Goal: Task Accomplishment & Management: Use online tool/utility

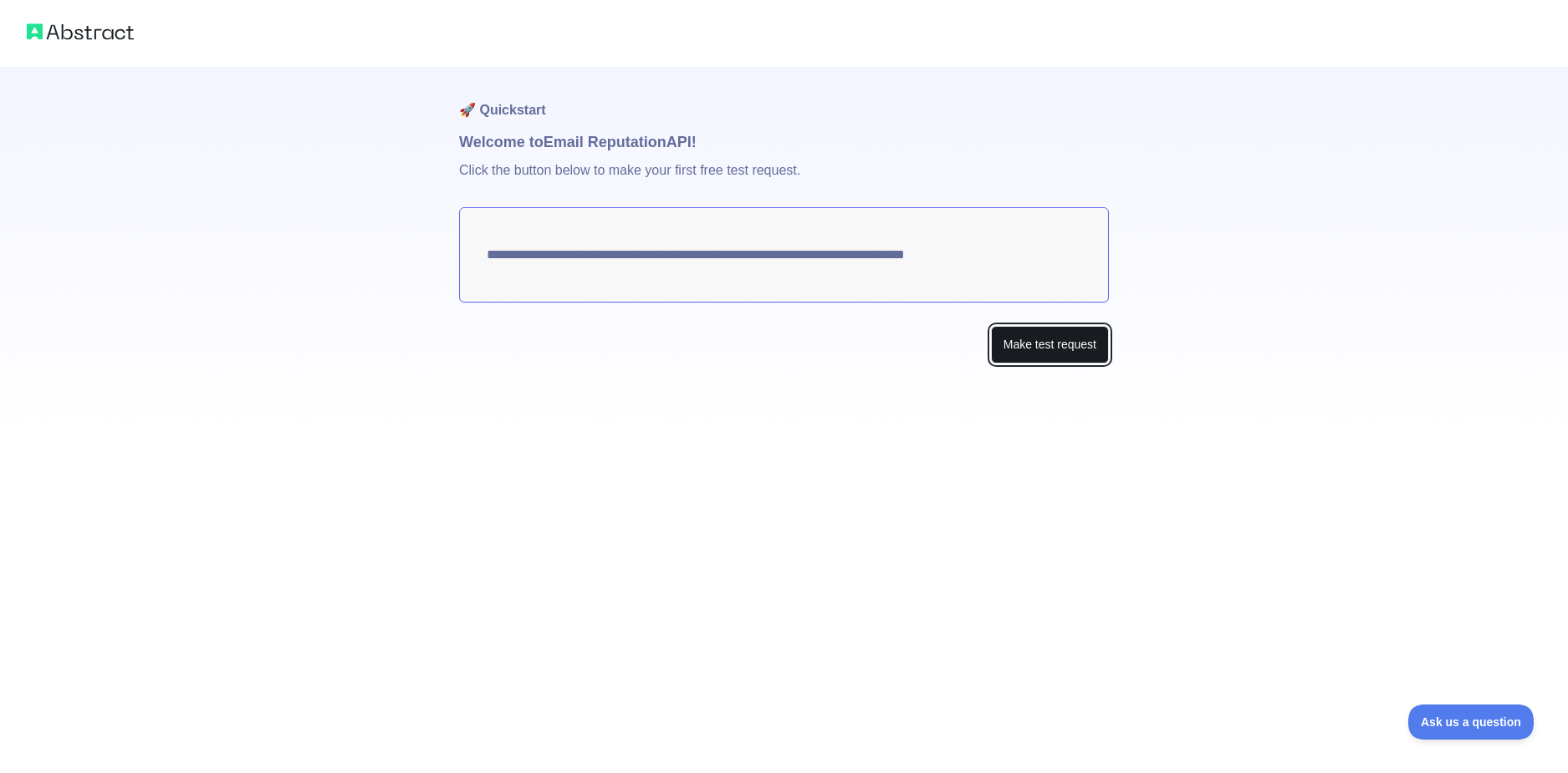
click at [1034, 345] on button "Make test request" at bounding box center [1050, 345] width 118 height 38
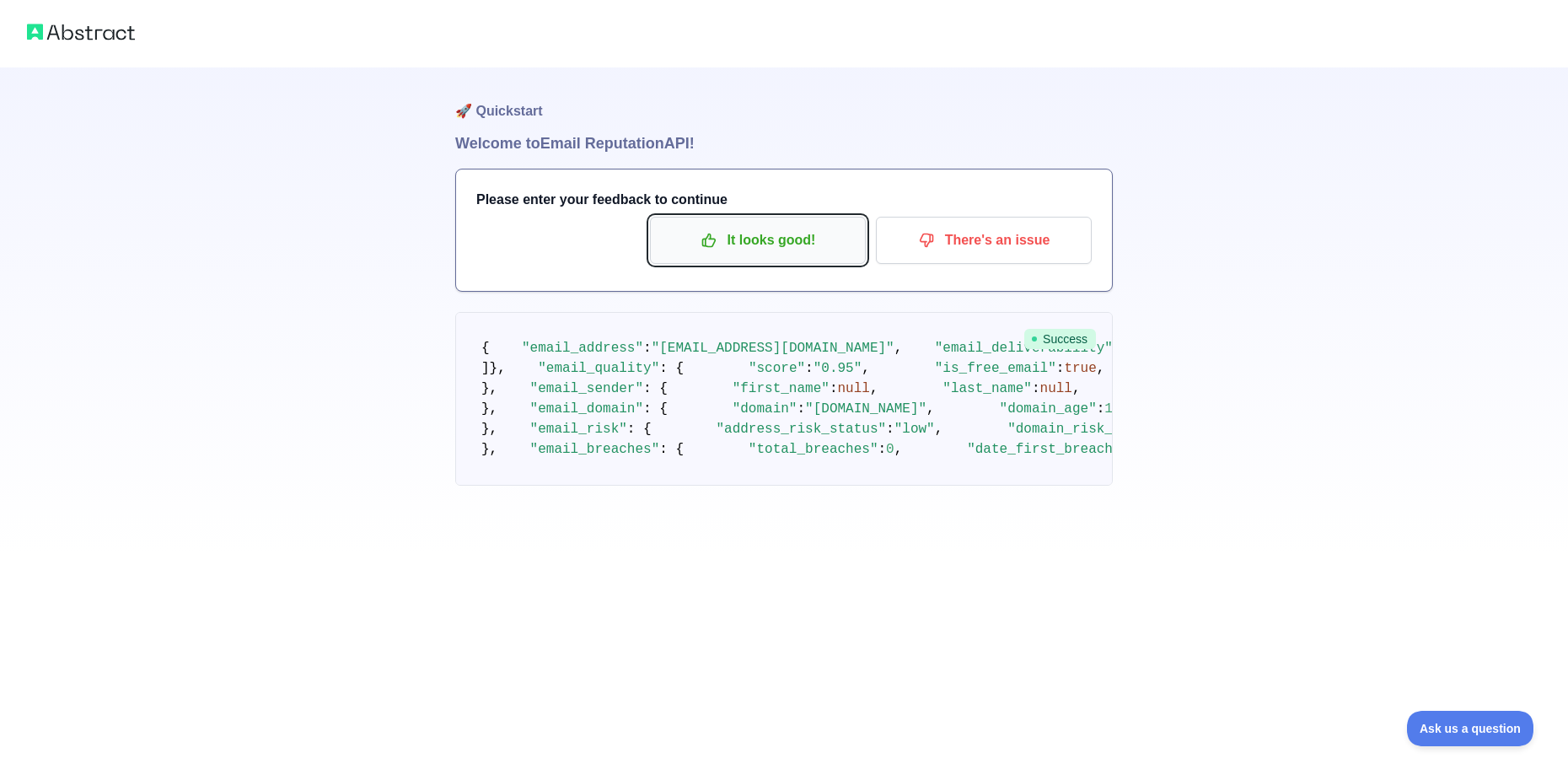
click at [701, 242] on p "It looks good!" at bounding box center [758, 240] width 190 height 28
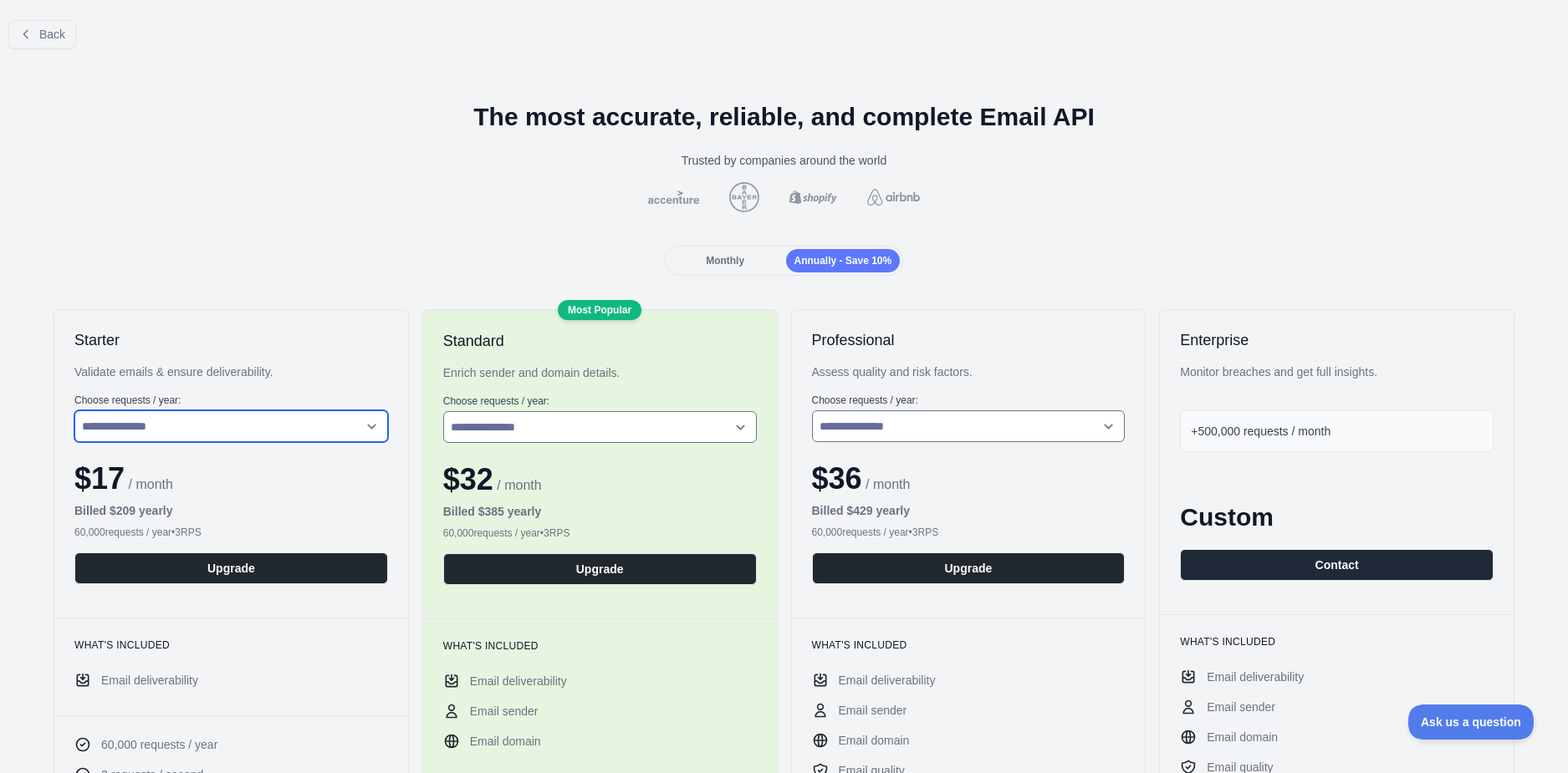
click at [263, 422] on select "**********" at bounding box center [231, 426] width 314 height 32
drag, startPoint x: 263, startPoint y: 422, endPoint x: 263, endPoint y: 411, distance: 11.0
click at [263, 411] on select "**********" at bounding box center [231, 426] width 314 height 32
click at [254, 417] on select "**********" at bounding box center [231, 426] width 314 height 32
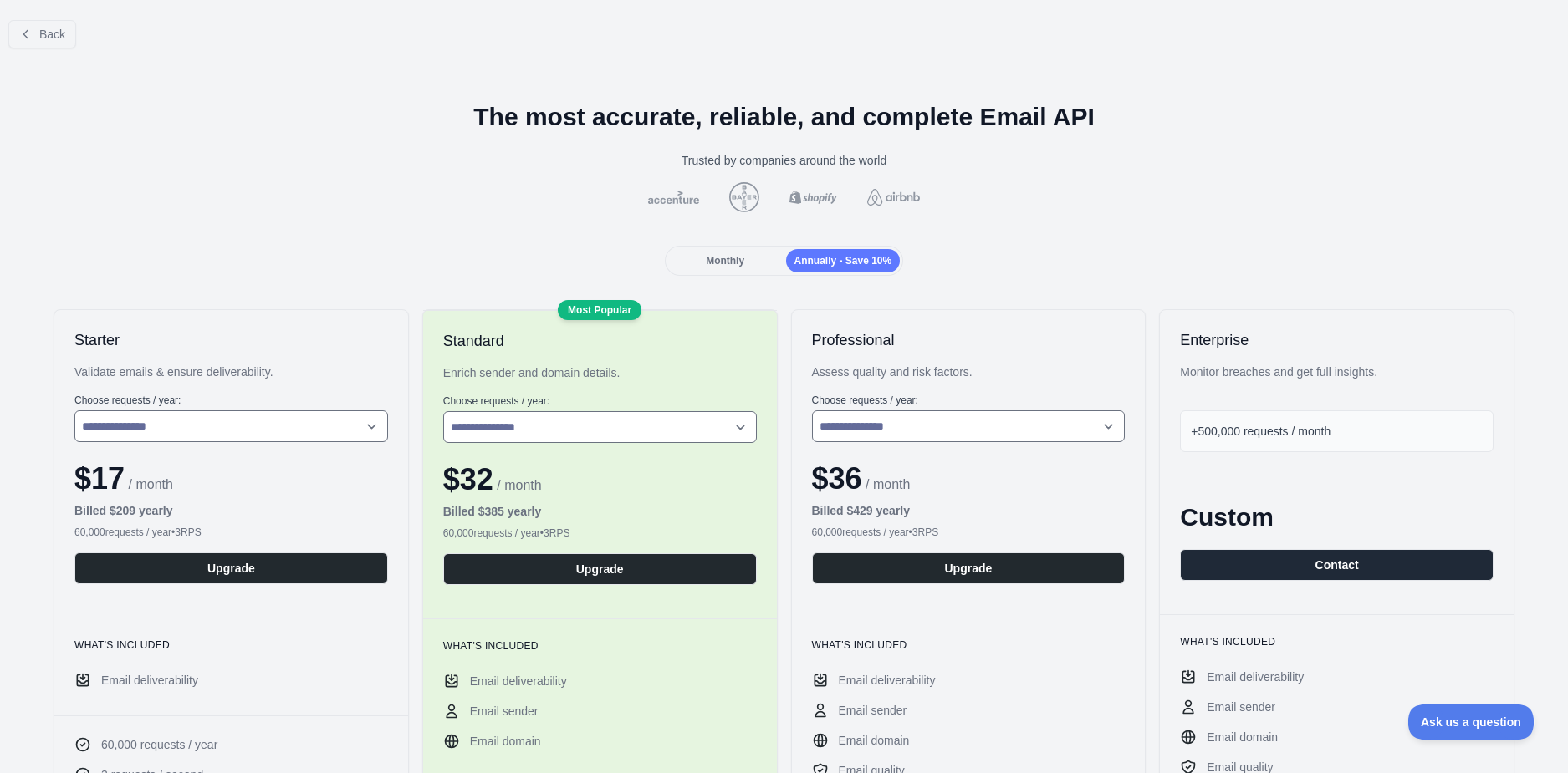
click at [727, 268] on div "Monthly" at bounding box center [726, 261] width 115 height 23
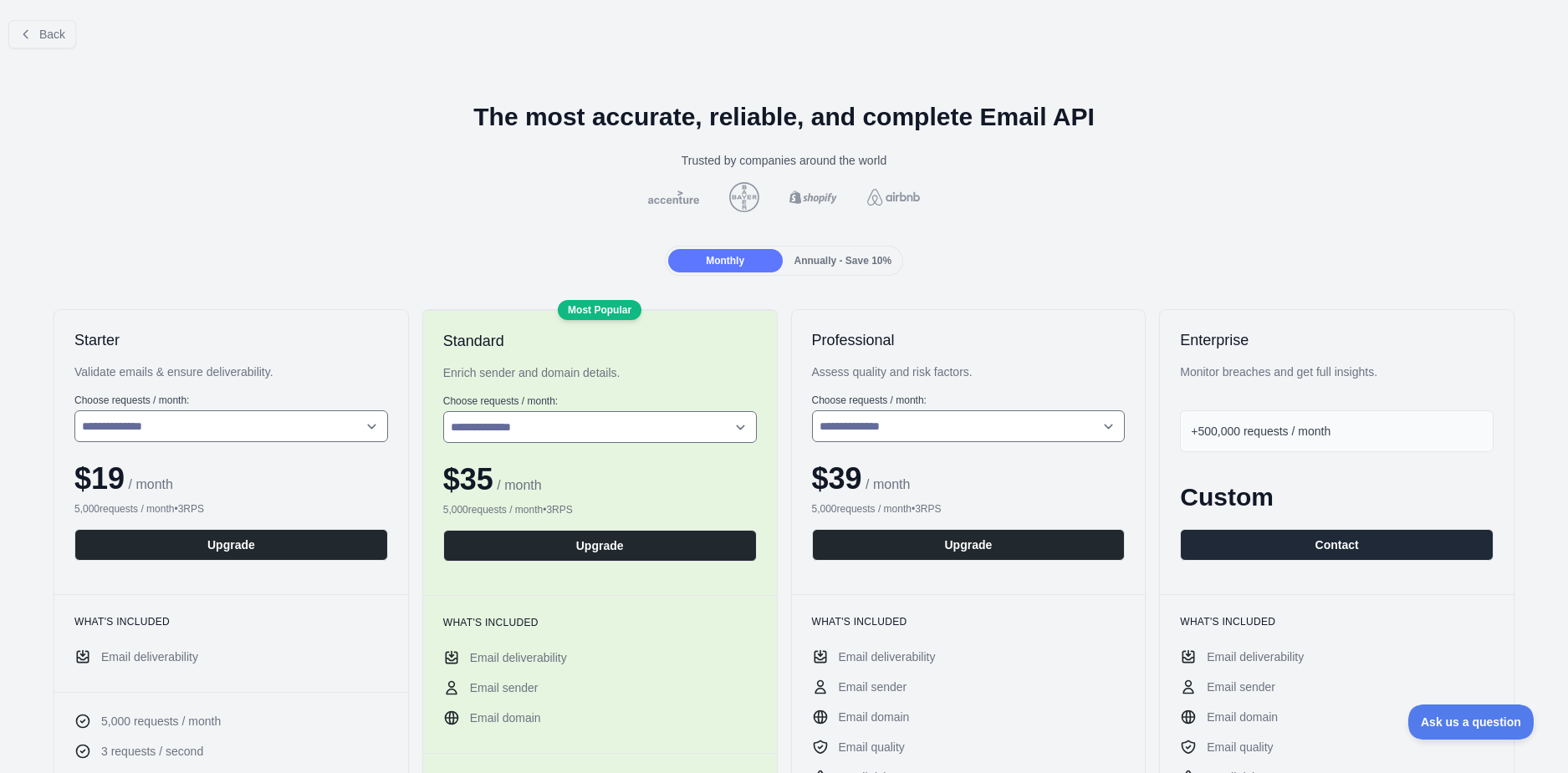
click at [797, 266] on span "Annually - Save 10%" at bounding box center [843, 261] width 97 height 12
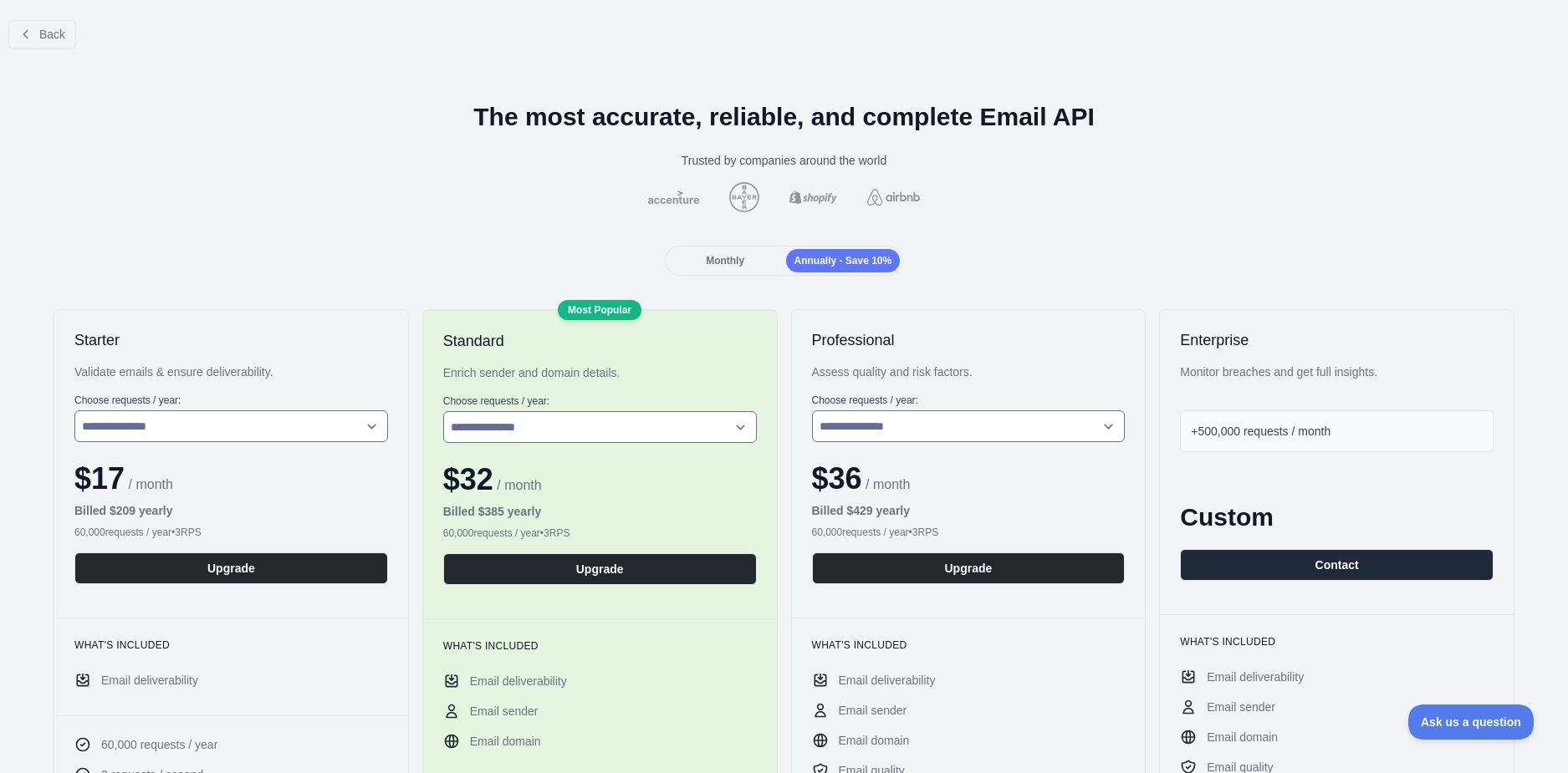
click at [1325, 429] on span "+500,000 requests / month" at bounding box center [1260, 431] width 139 height 14
click at [1417, 429] on div "+500,000 requests / month" at bounding box center [1337, 431] width 314 height 42
click at [1218, 432] on span "+500,000 requests / month" at bounding box center [1260, 431] width 139 height 14
click at [39, 34] on button "Back" at bounding box center [43, 34] width 68 height 28
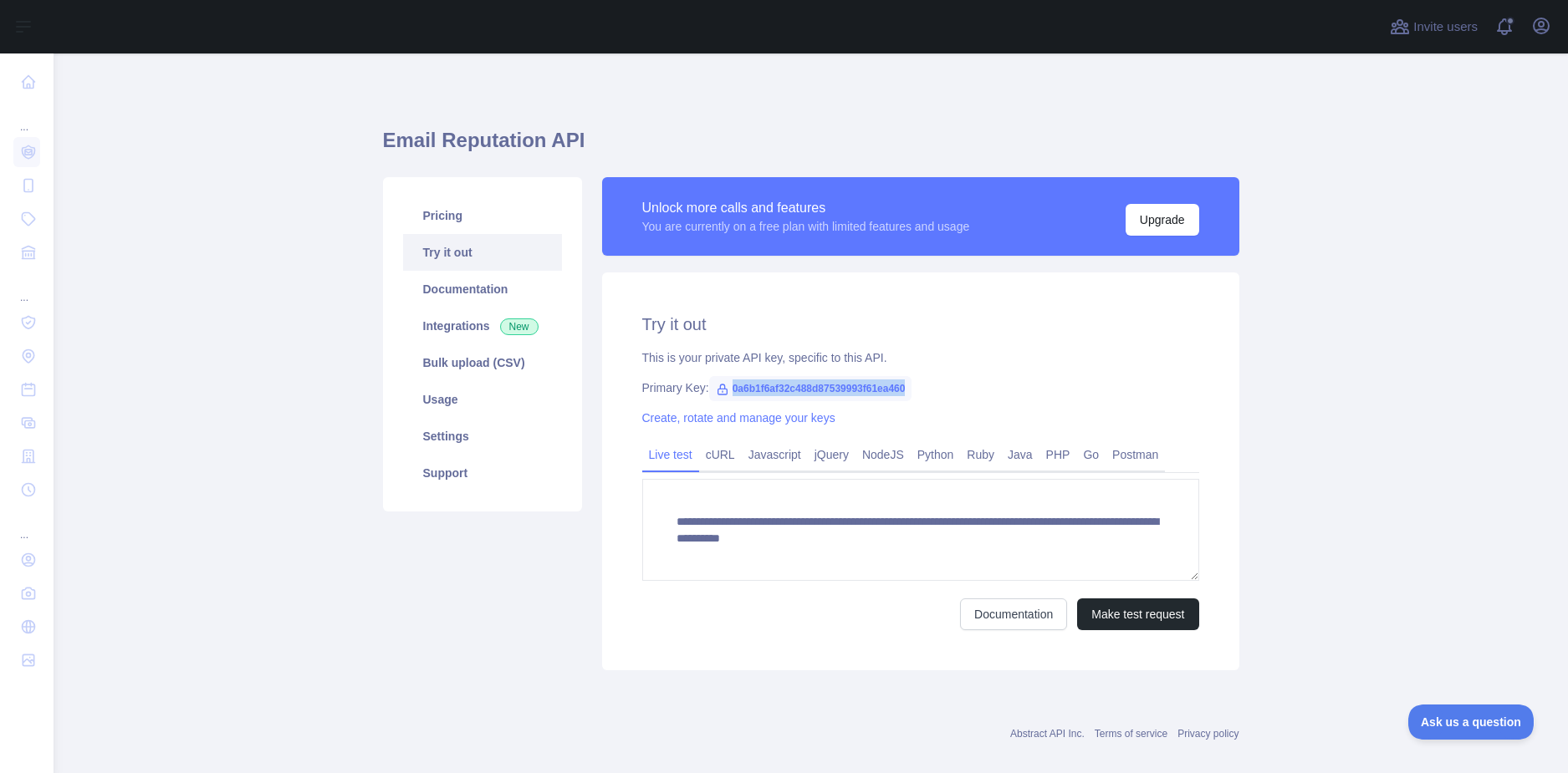
drag, startPoint x: 722, startPoint y: 387, endPoint x: 902, endPoint y: 379, distance: 180.2
click at [902, 379] on span "0a6b1f6af32c488d87539993f61ea460" at bounding box center [810, 388] width 204 height 25
copy span "0a6b1f6af32c488d87539993f61ea460"
click at [848, 404] on div "**********" at bounding box center [920, 471] width 637 height 398
drag, startPoint x: 907, startPoint y: 384, endPoint x: 726, endPoint y: 395, distance: 181.3
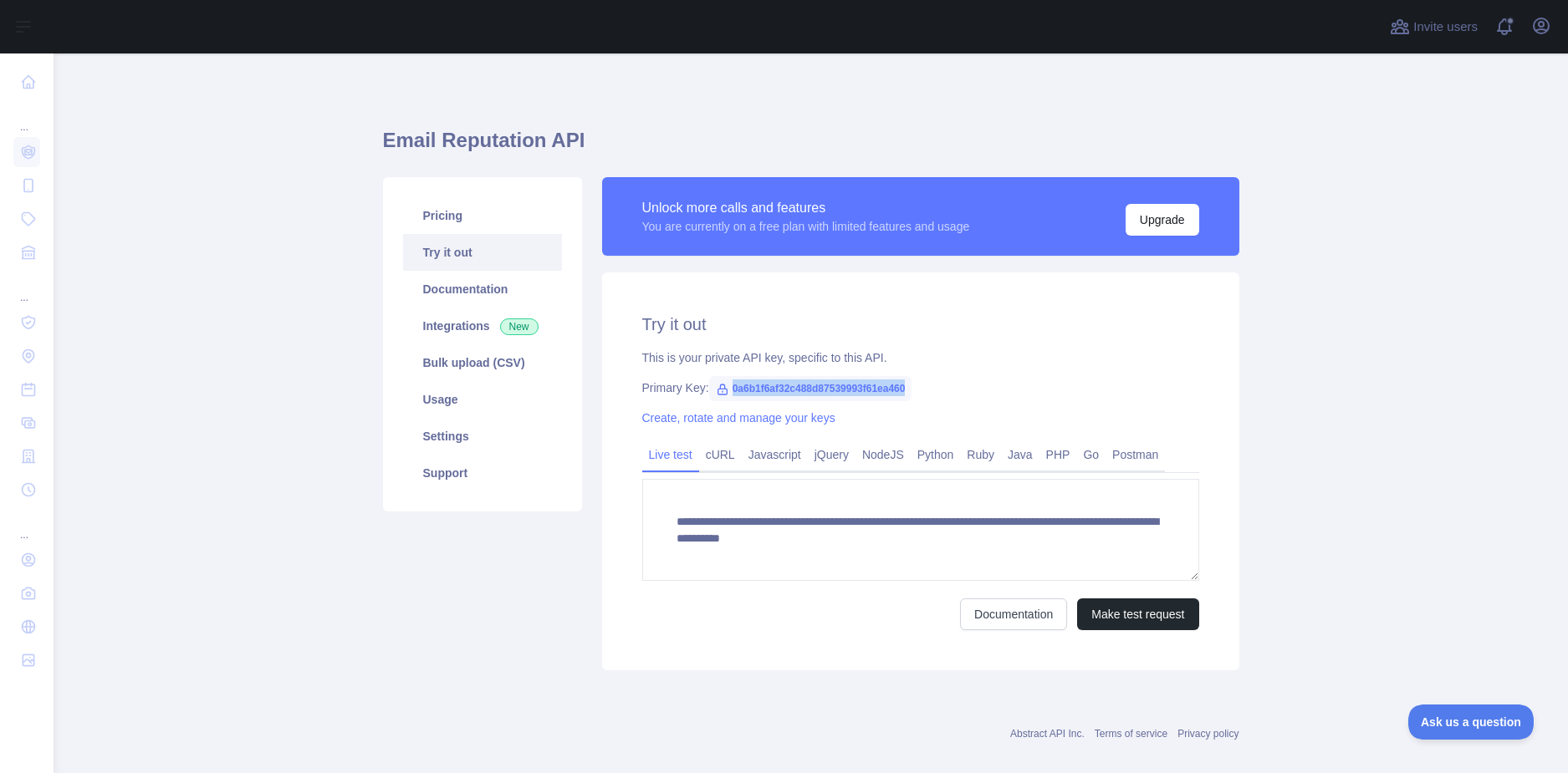
click at [726, 395] on div "Primary Key: 0a6b1f6af32c488d87539993f61ea460" at bounding box center [921, 387] width 557 height 17
copy span "0a6b1f6af32c488d87539993f61ea460"
click at [711, 460] on link "cURL" at bounding box center [721, 454] width 43 height 26
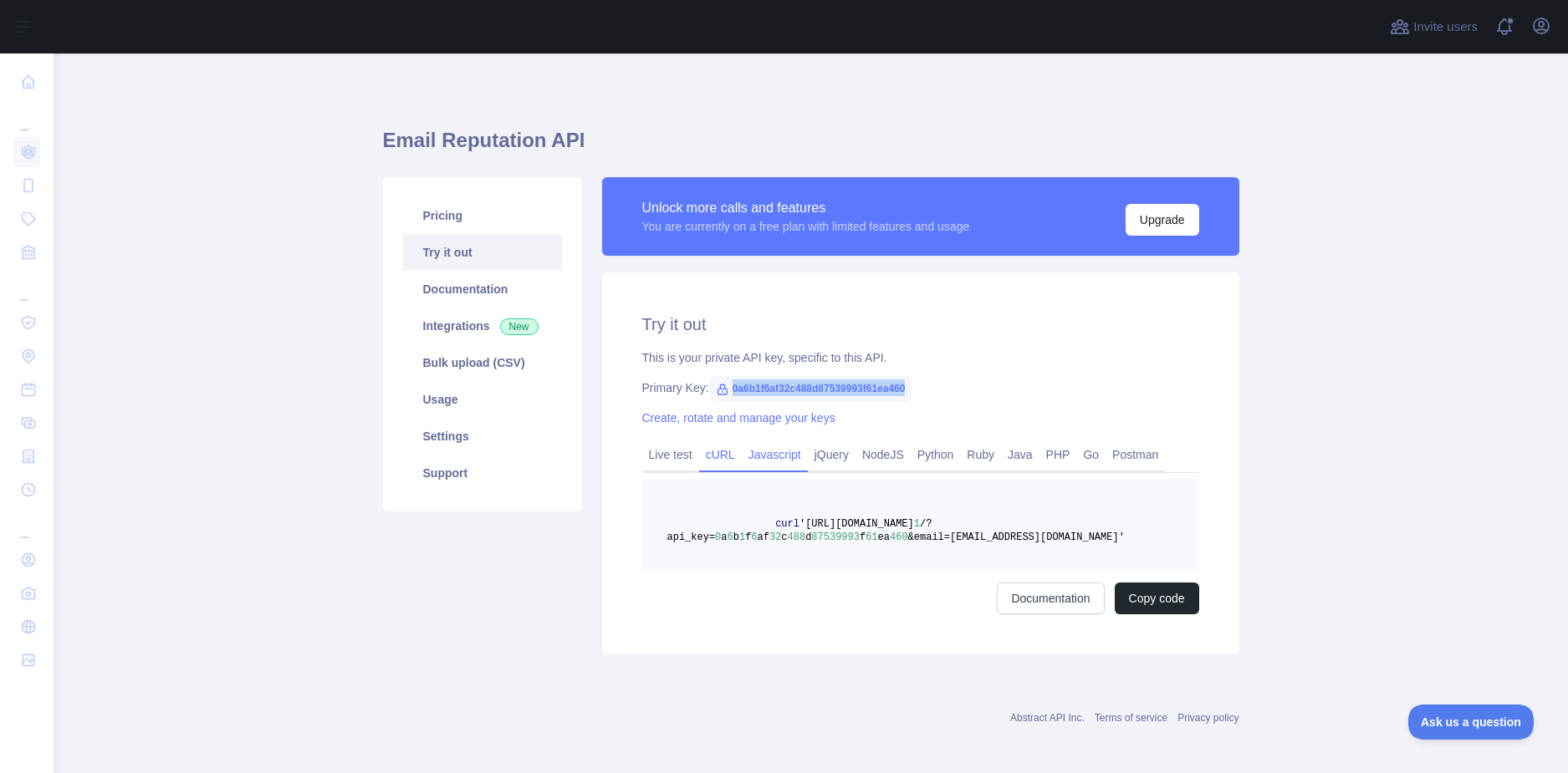
click at [753, 457] on link "Javascript" at bounding box center [775, 454] width 66 height 26
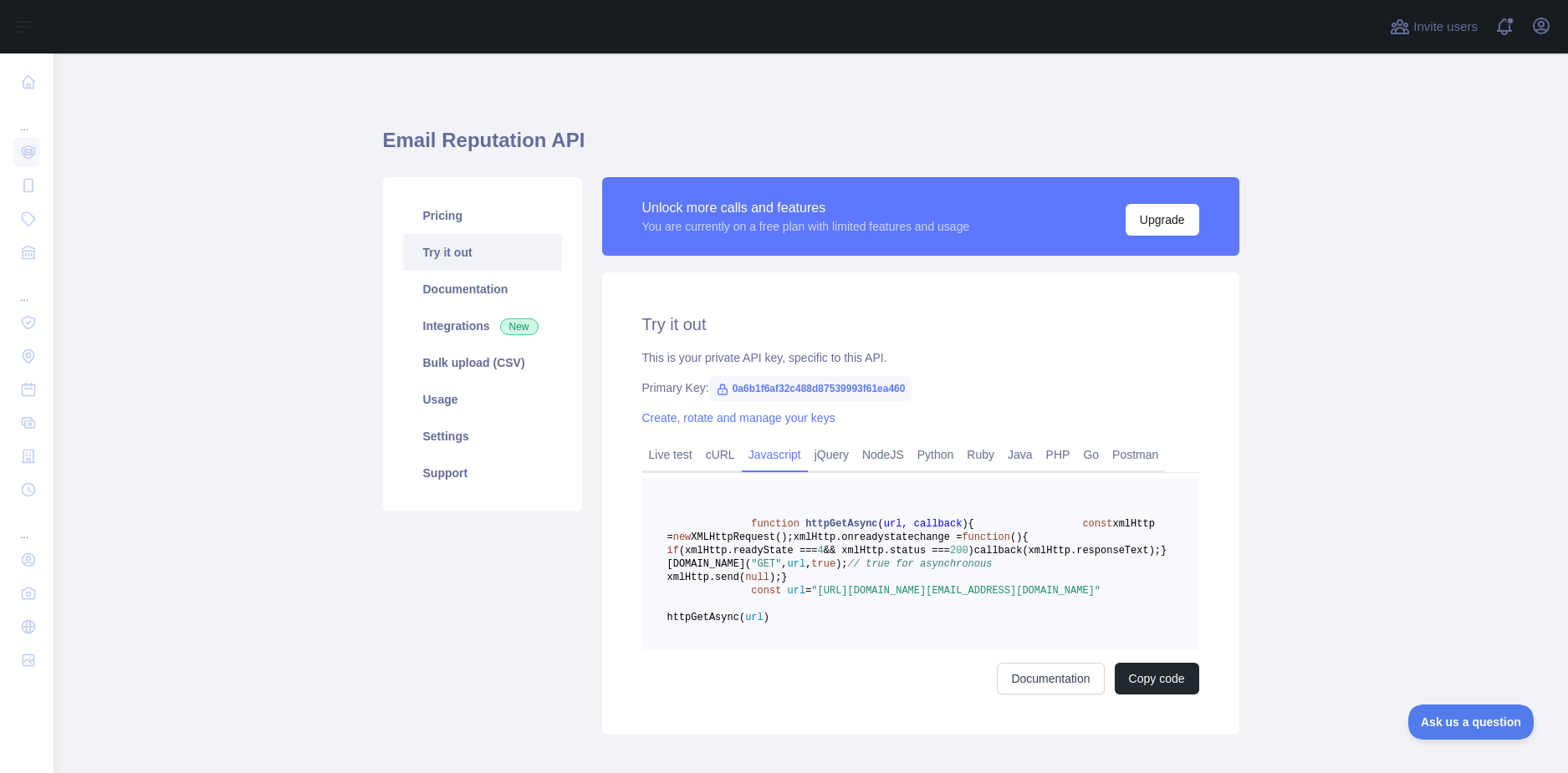
click at [696, 524] on span at bounding box center [709, 524] width 85 height 12
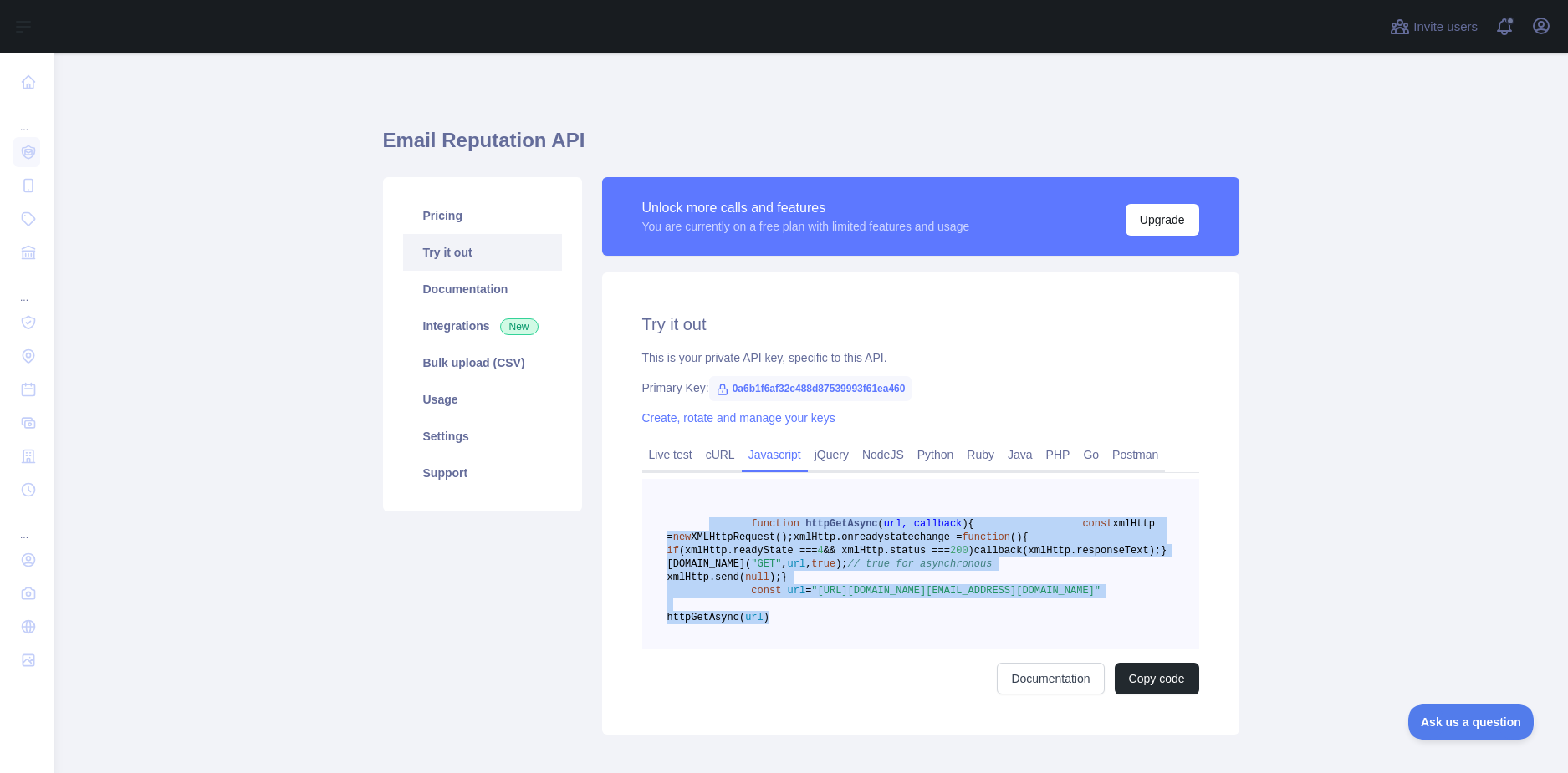
drag, startPoint x: 696, startPoint y: 524, endPoint x: 907, endPoint y: 694, distance: 271.0
click at [907, 649] on pre "function httpGetAsync ( url, callback ) { const xmlHttp = new XMLHttpRequest();…" at bounding box center [921, 564] width 557 height 170
